Goal: Transaction & Acquisition: Book appointment/travel/reservation

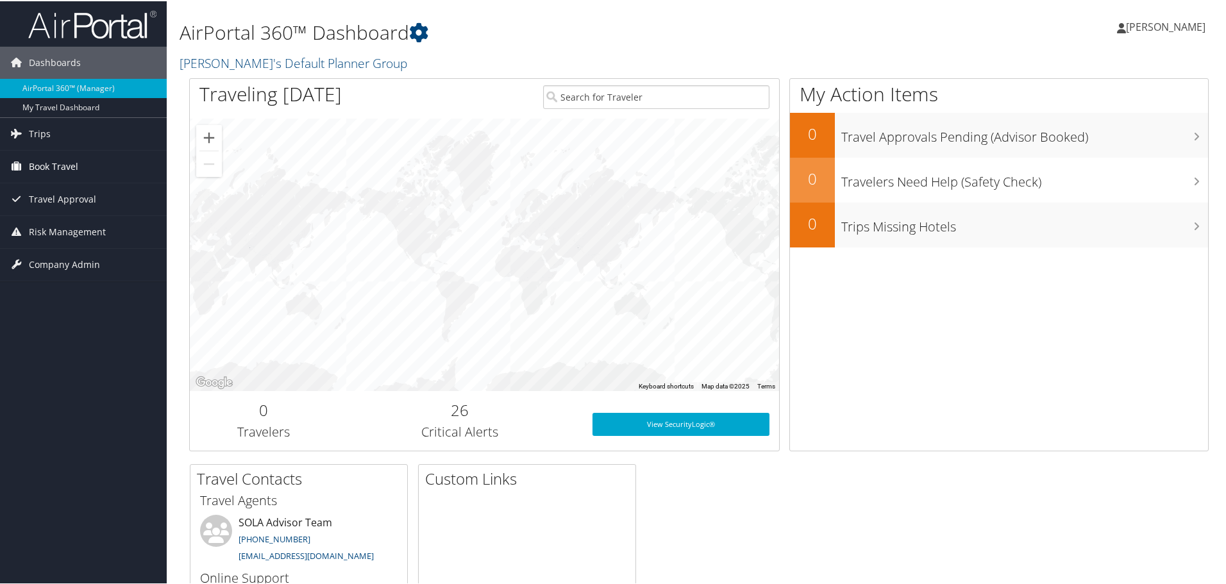
click at [77, 162] on span "Book Travel" at bounding box center [53, 165] width 49 height 32
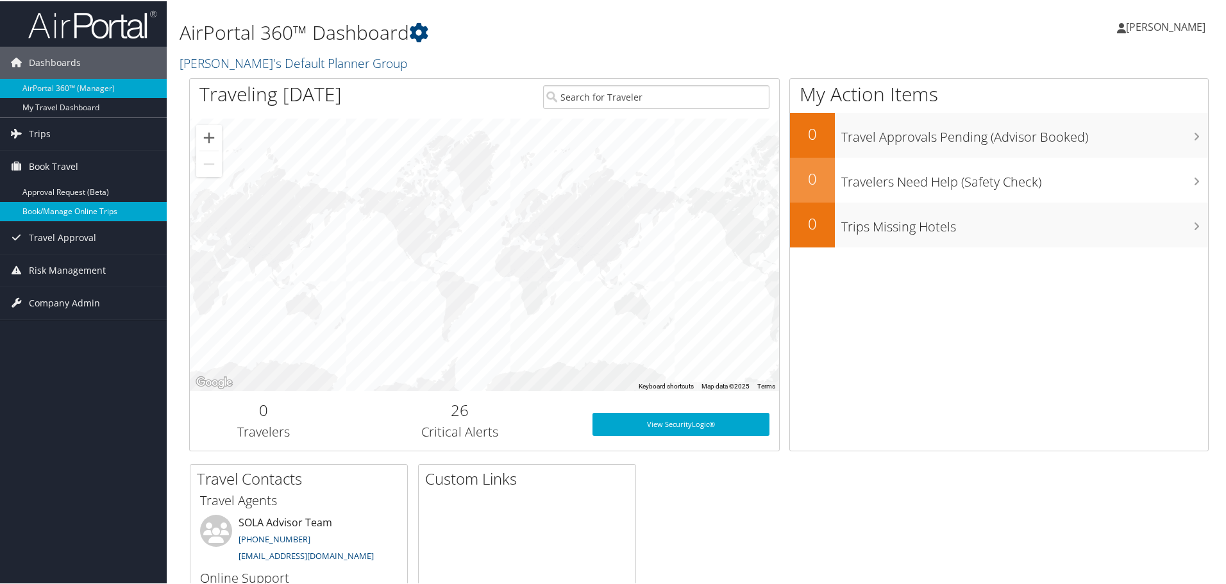
click at [82, 217] on link "Book/Manage Online Trips" at bounding box center [83, 210] width 167 height 19
